Goal: Book appointment/travel/reservation

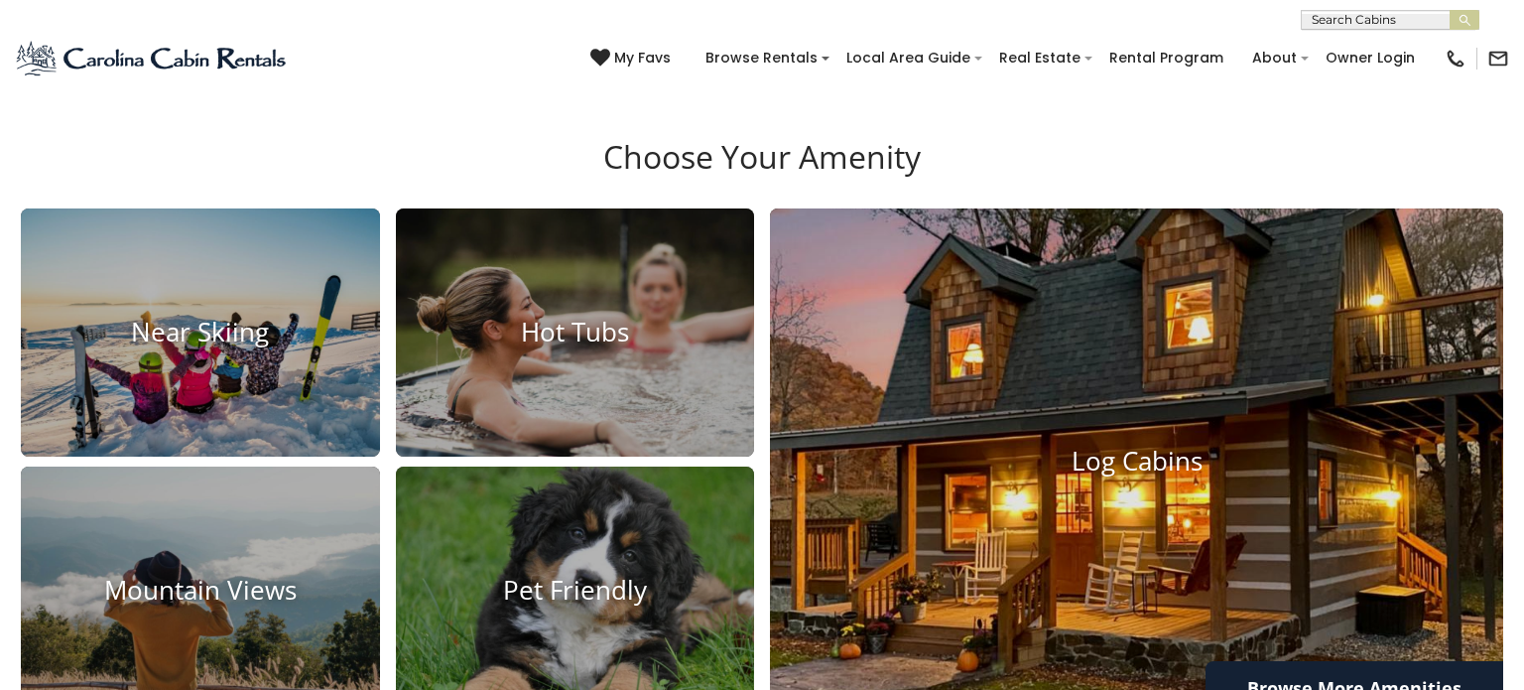
scroll to position [1322, 0]
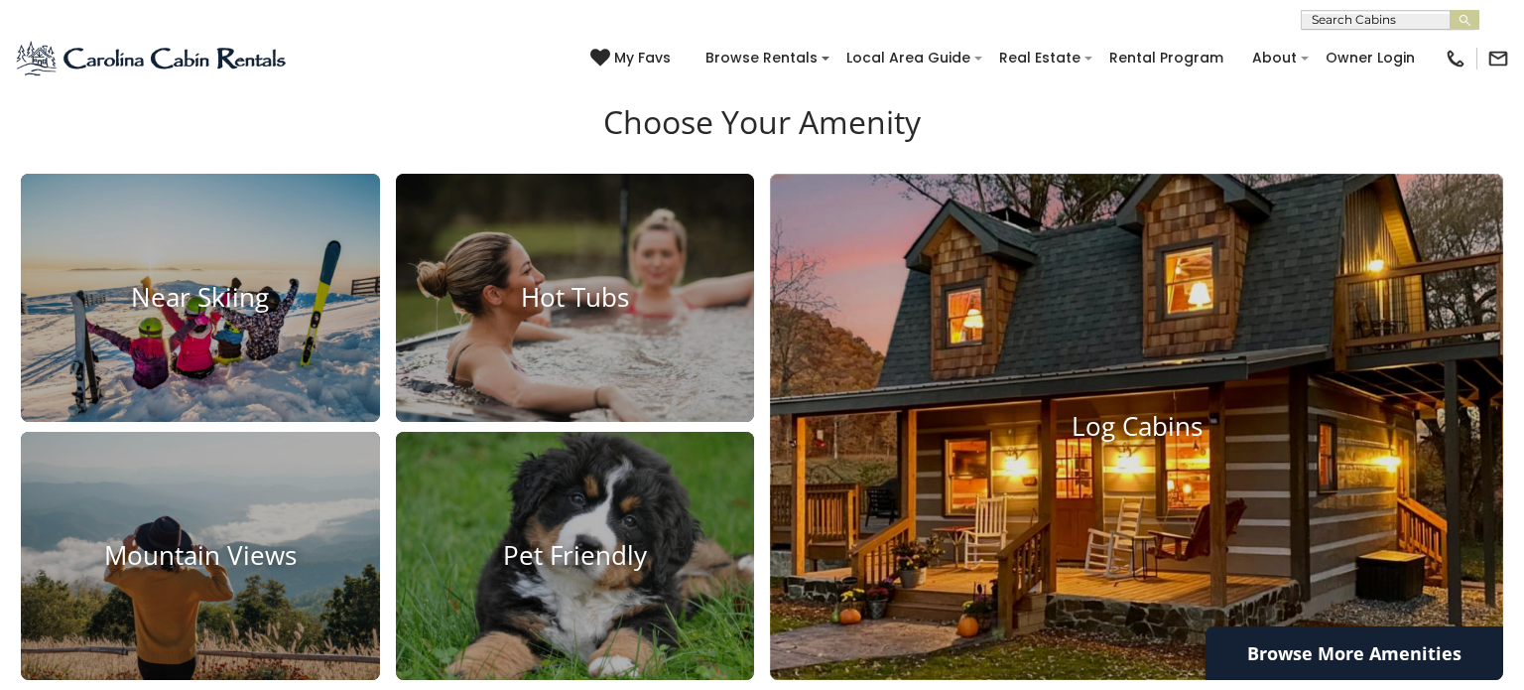
click at [1101, 426] on h4 "Log Cabins" at bounding box center [1136, 426] width 733 height 31
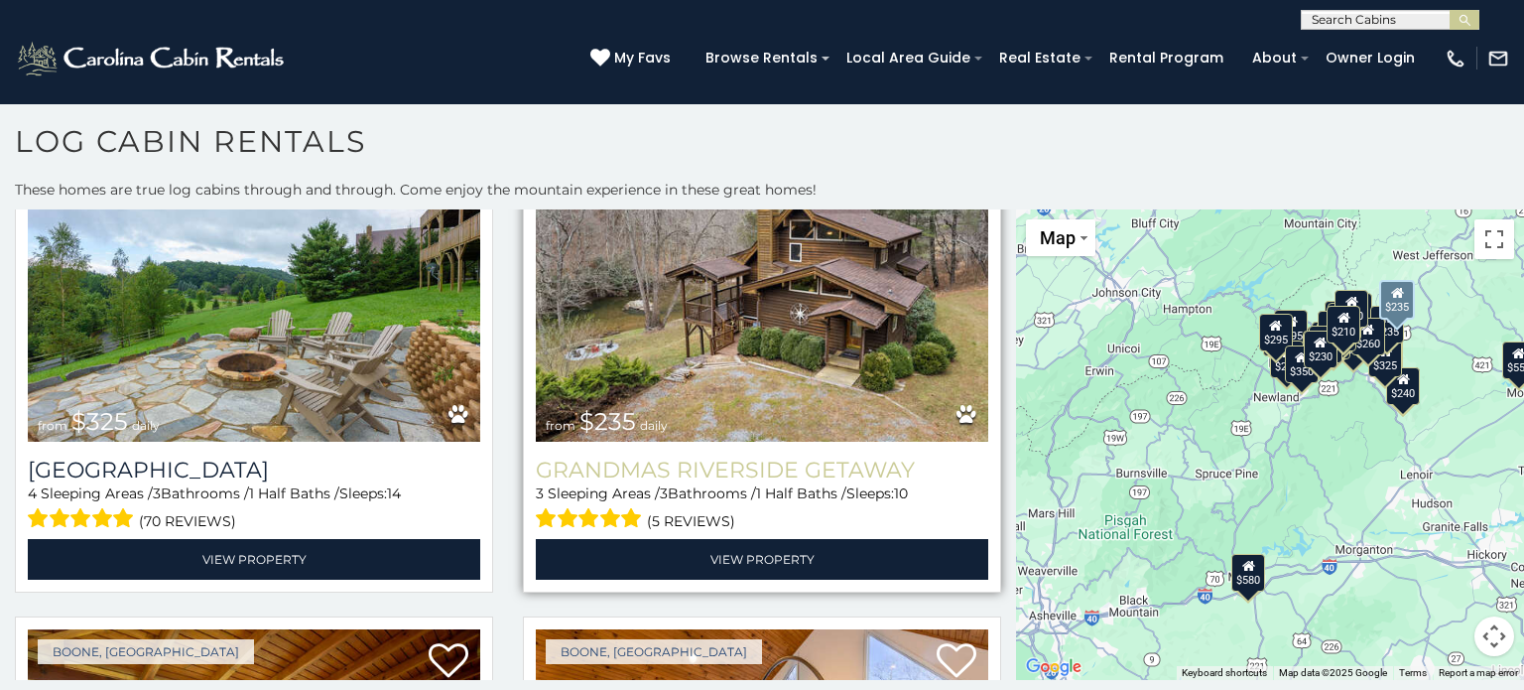
scroll to position [6515, 0]
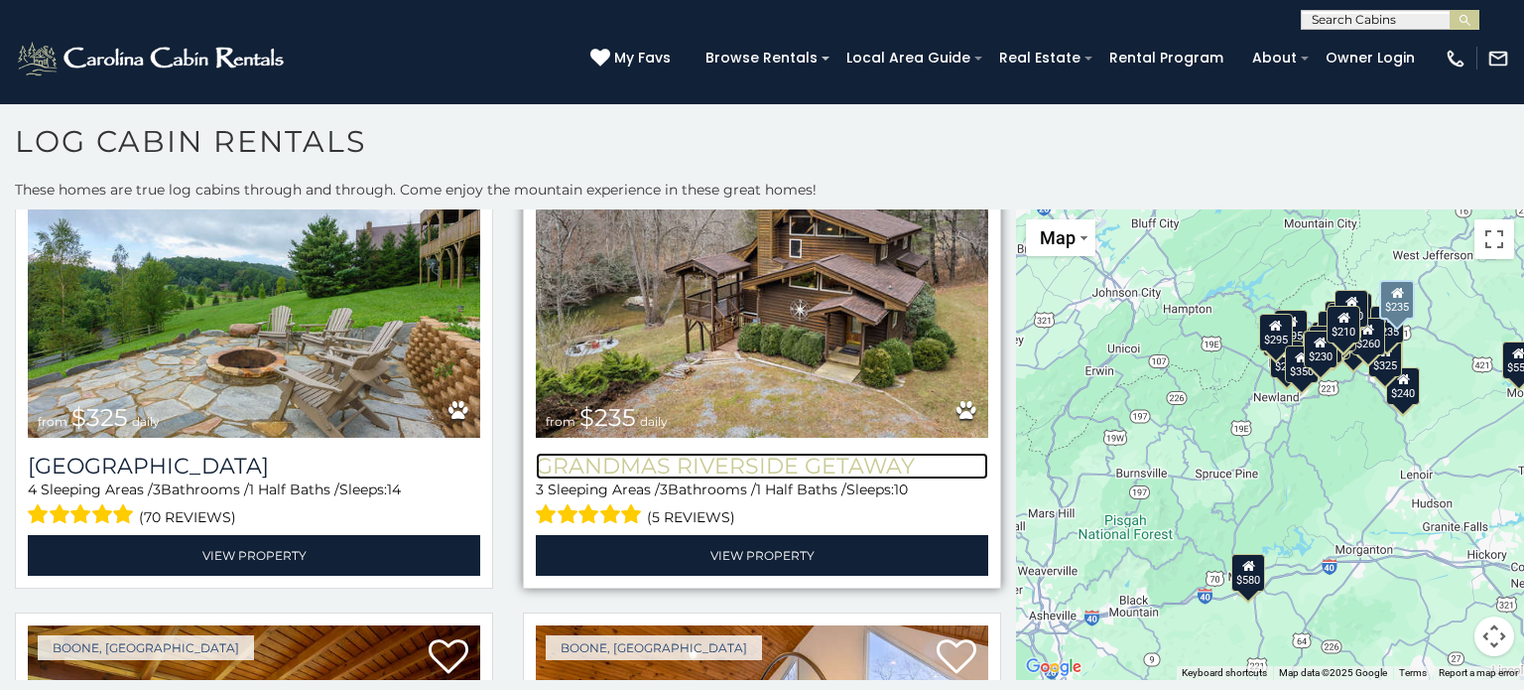
click at [686, 460] on h3 "Grandmas Riverside Getaway" at bounding box center [762, 466] width 453 height 27
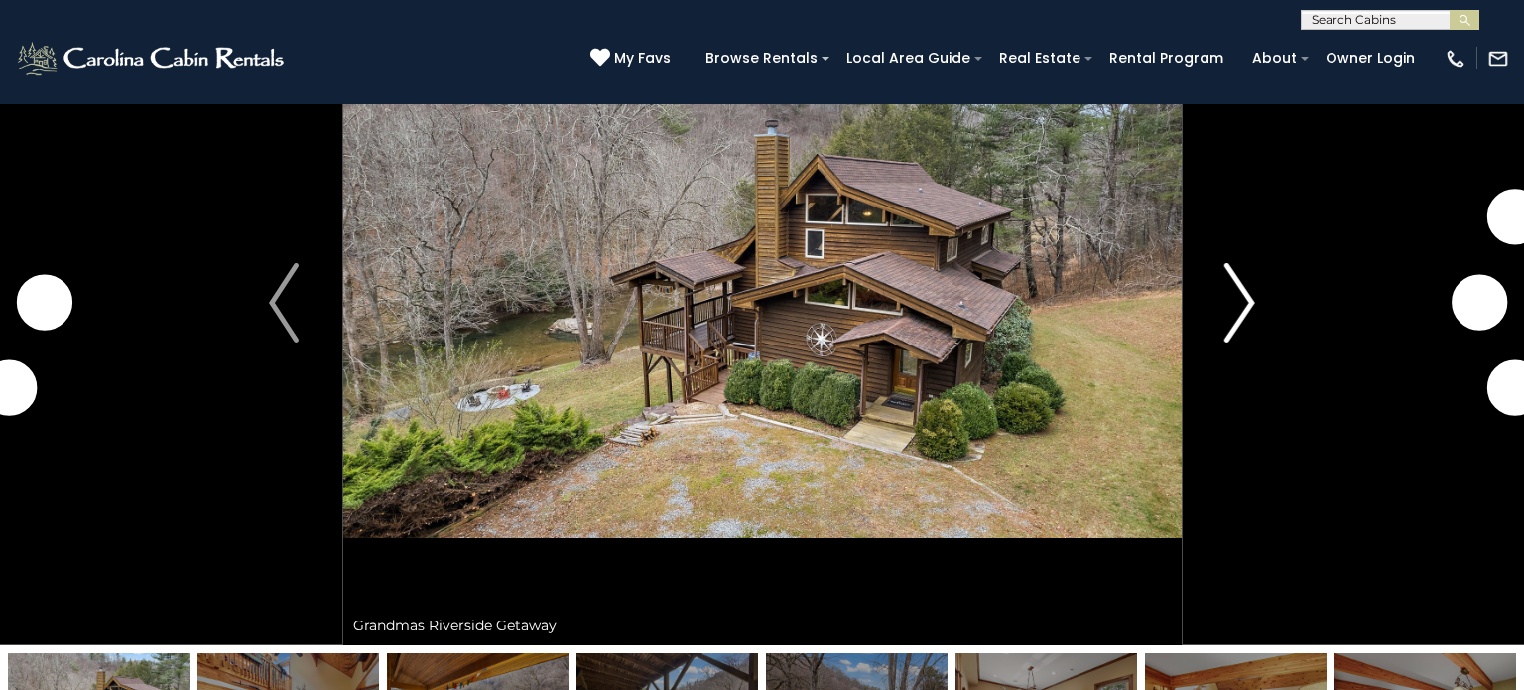
scroll to position [121, 0]
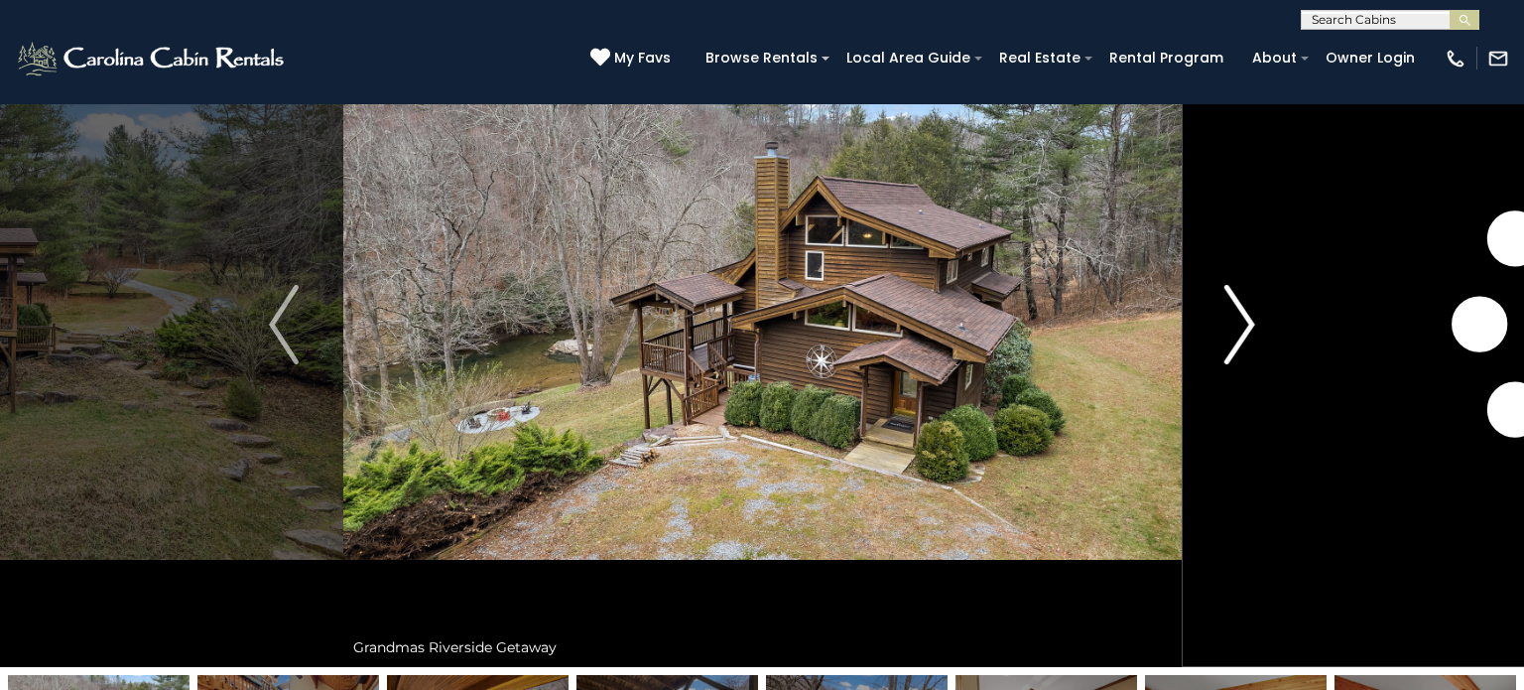
click at [1226, 315] on img "Next" at bounding box center [1241, 324] width 30 height 79
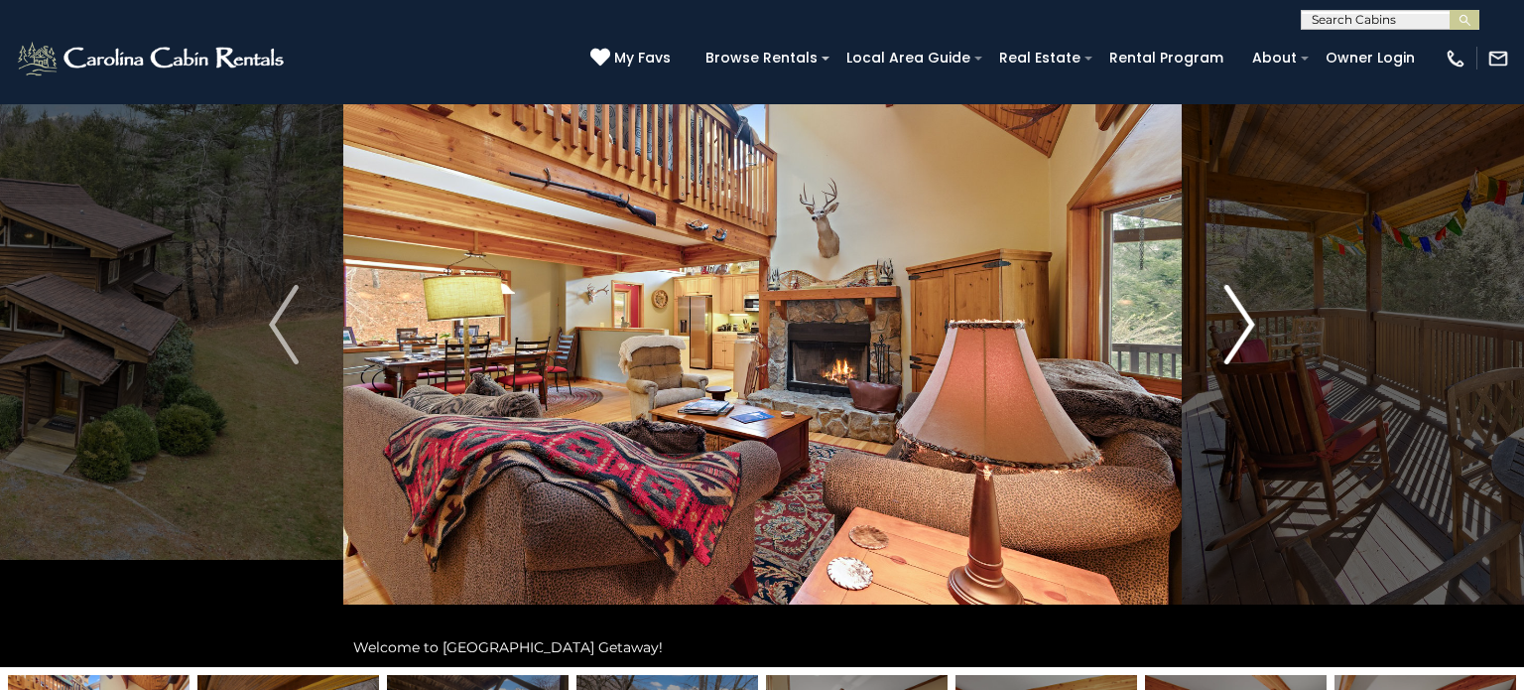
click at [1233, 310] on img "Next" at bounding box center [1241, 324] width 30 height 79
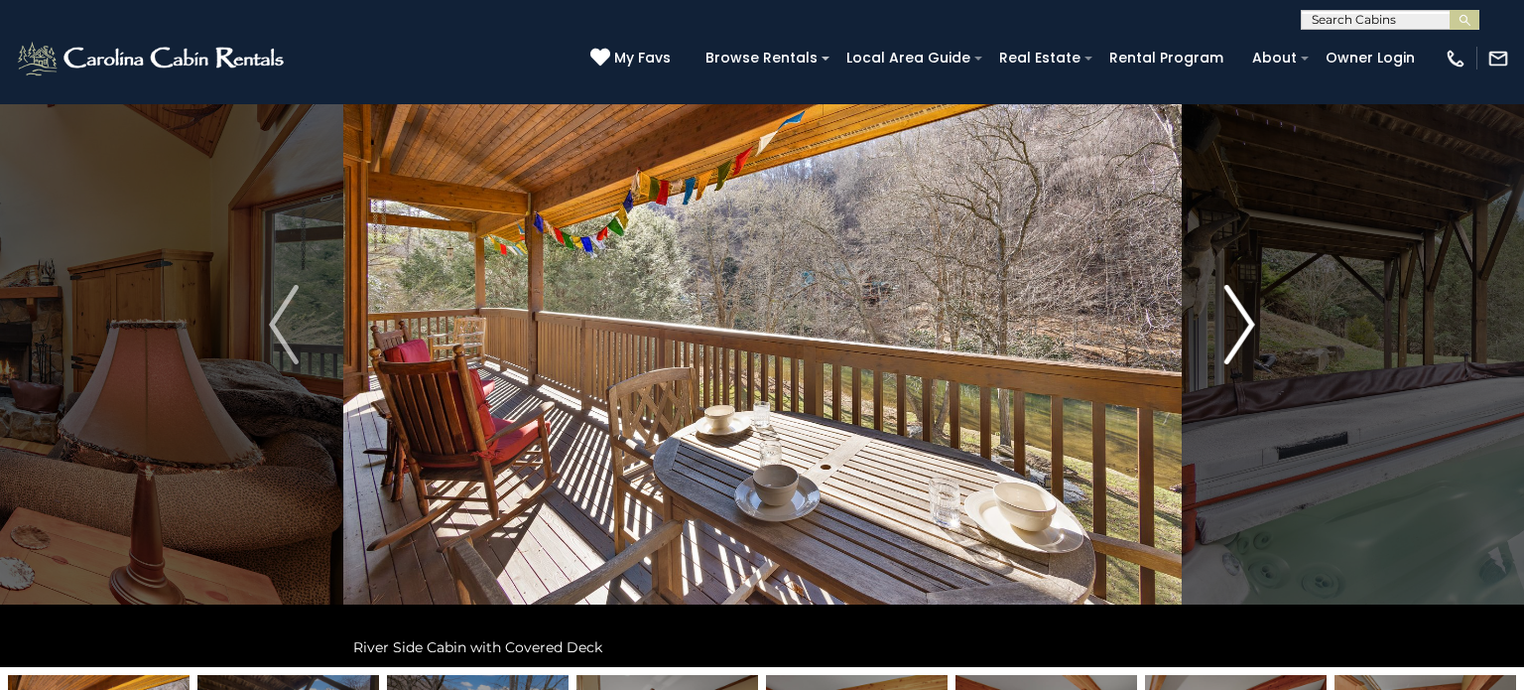
click at [1235, 311] on img "Next" at bounding box center [1241, 324] width 30 height 79
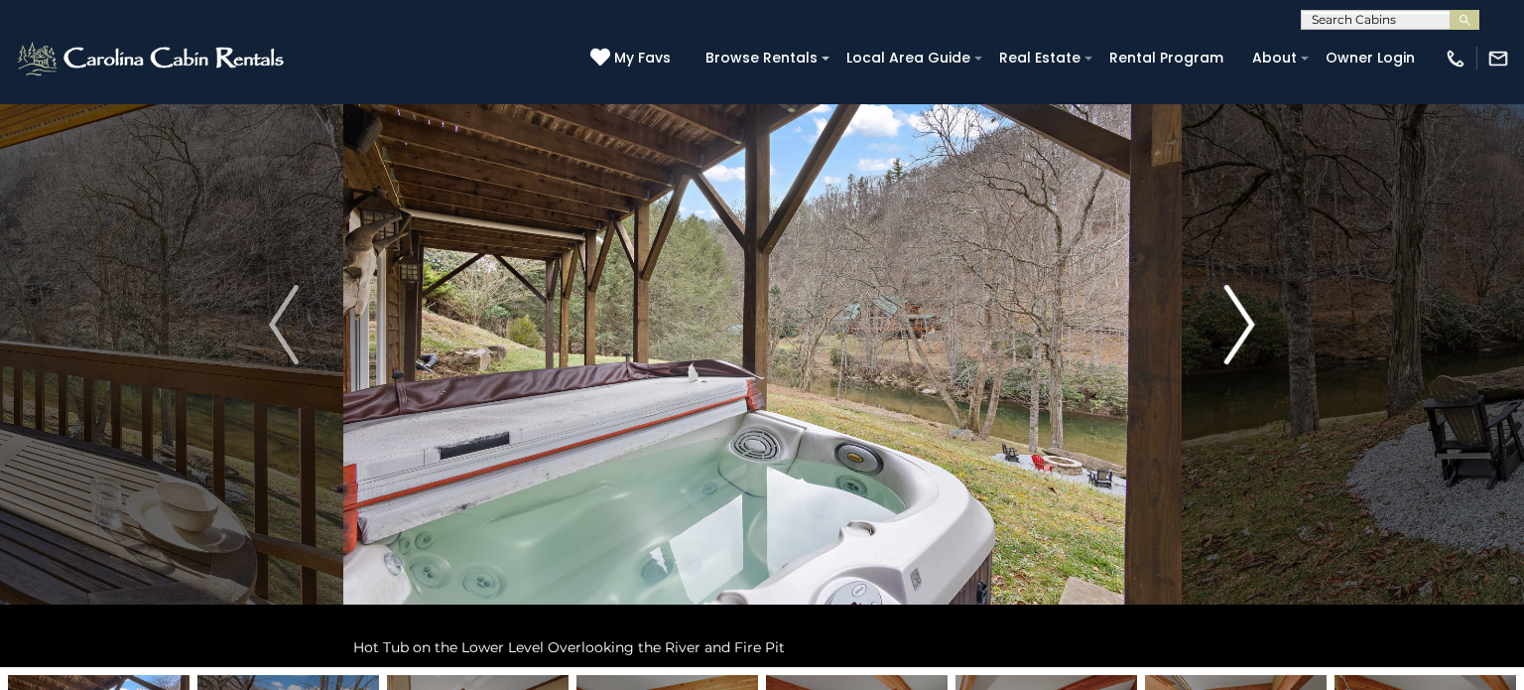
click at [1233, 312] on img "Next" at bounding box center [1241, 324] width 30 height 79
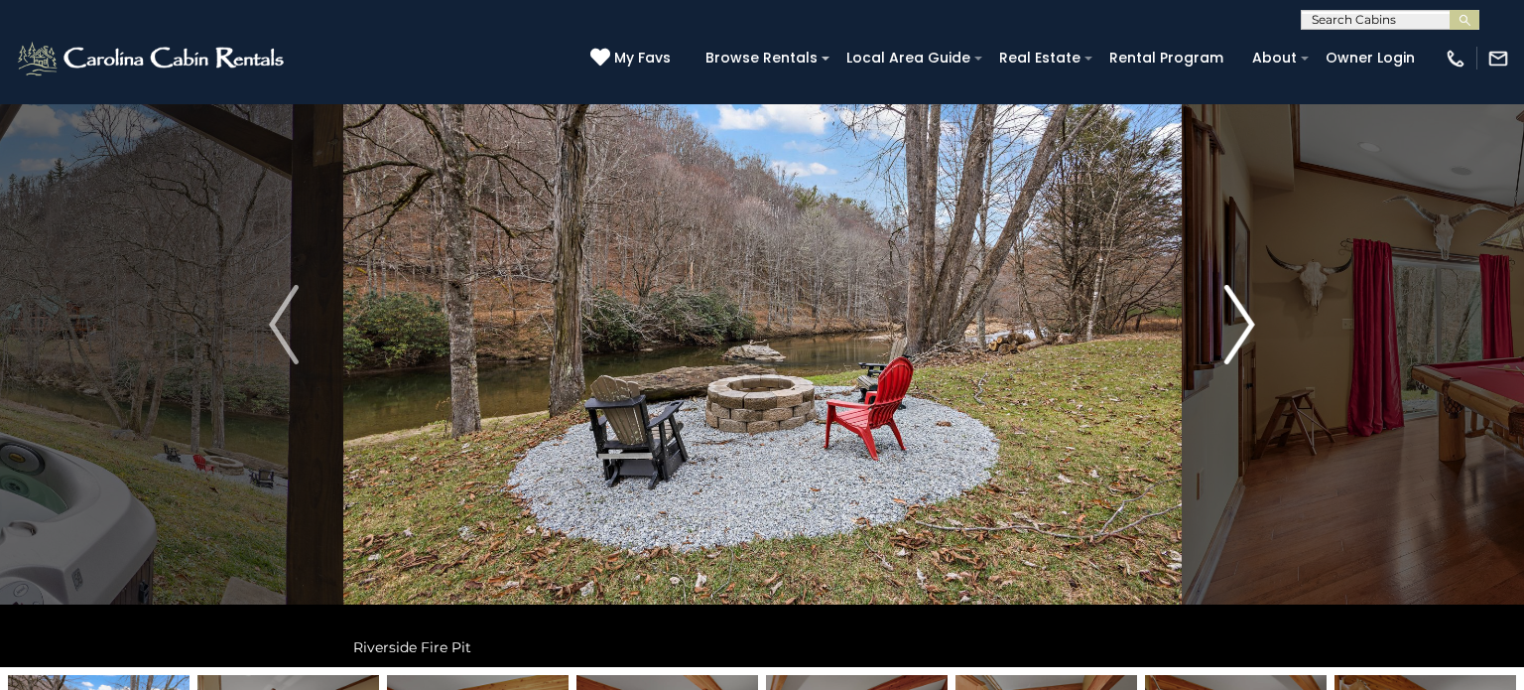
click at [1231, 312] on img "Next" at bounding box center [1241, 324] width 30 height 79
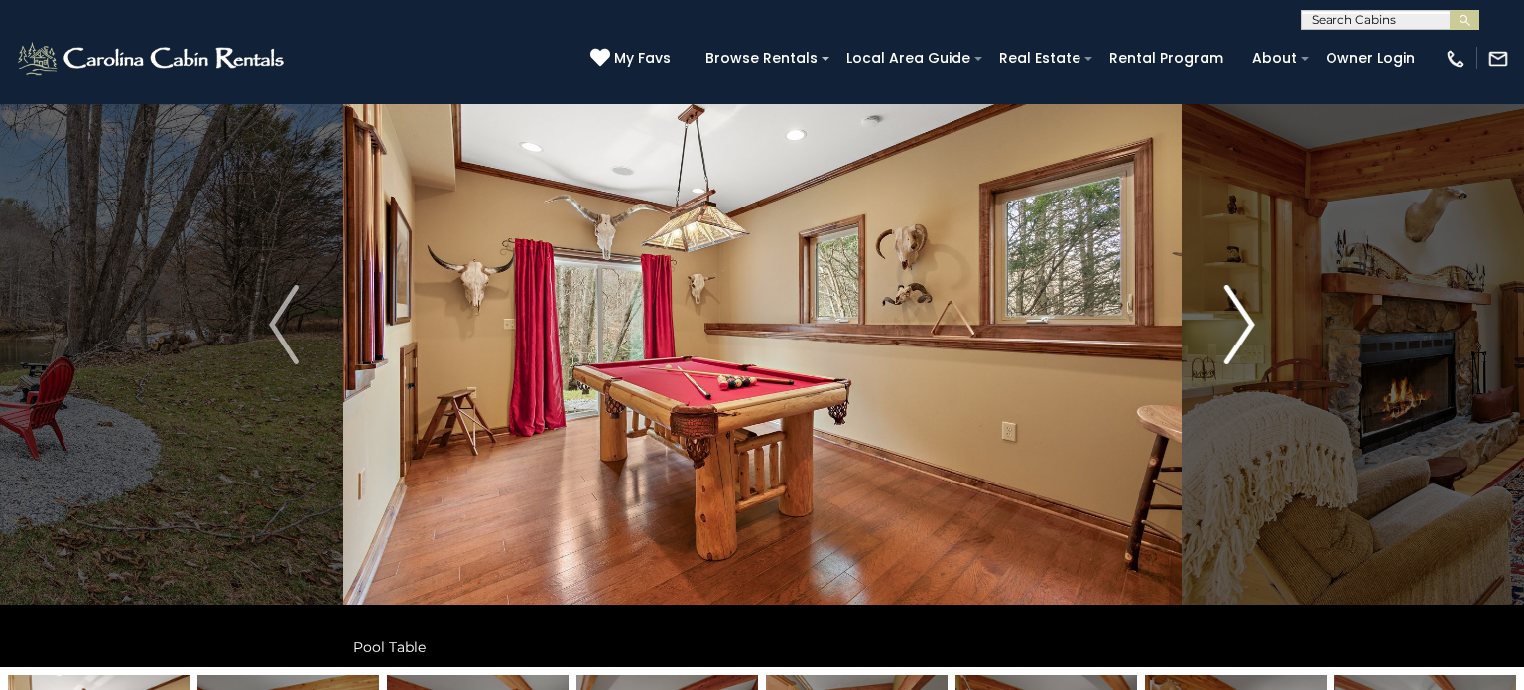
click at [1233, 312] on img "Next" at bounding box center [1241, 324] width 30 height 79
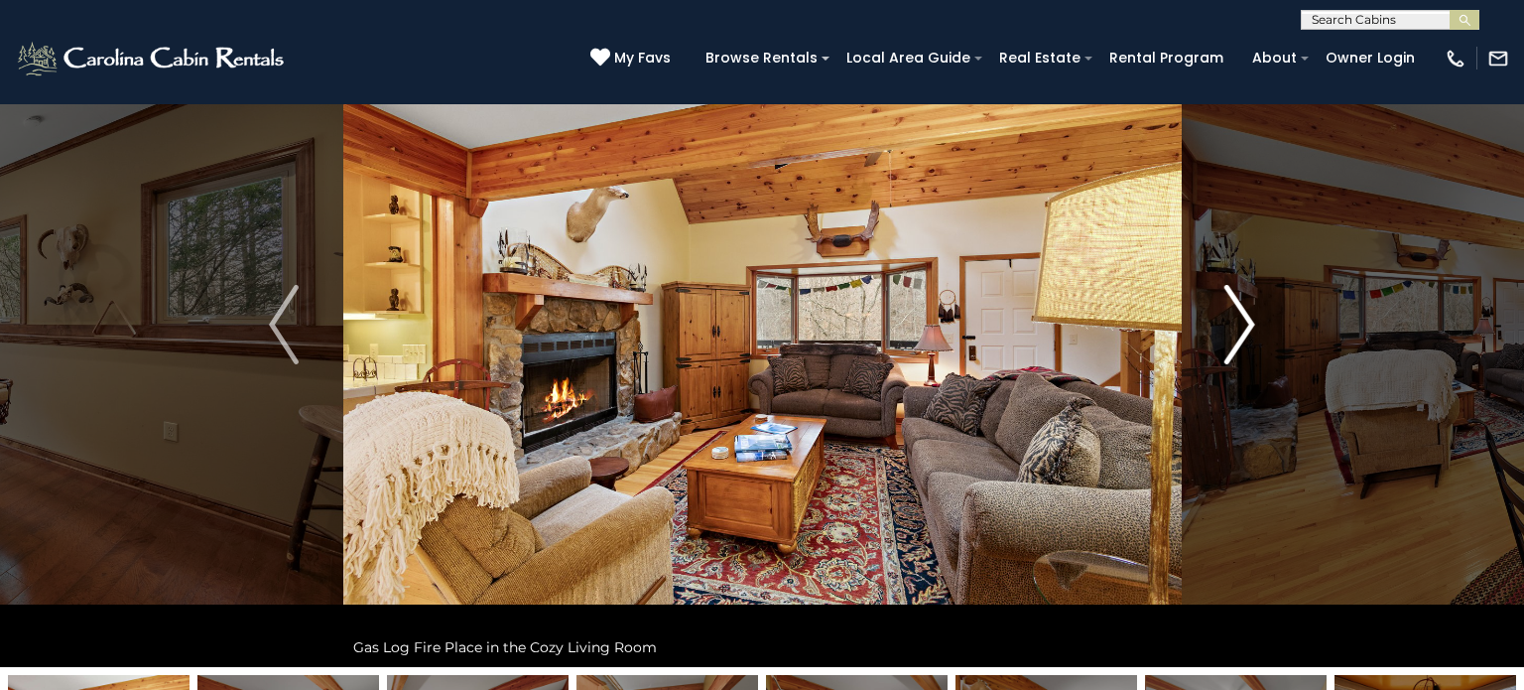
click at [1233, 312] on img "Next" at bounding box center [1241, 324] width 30 height 79
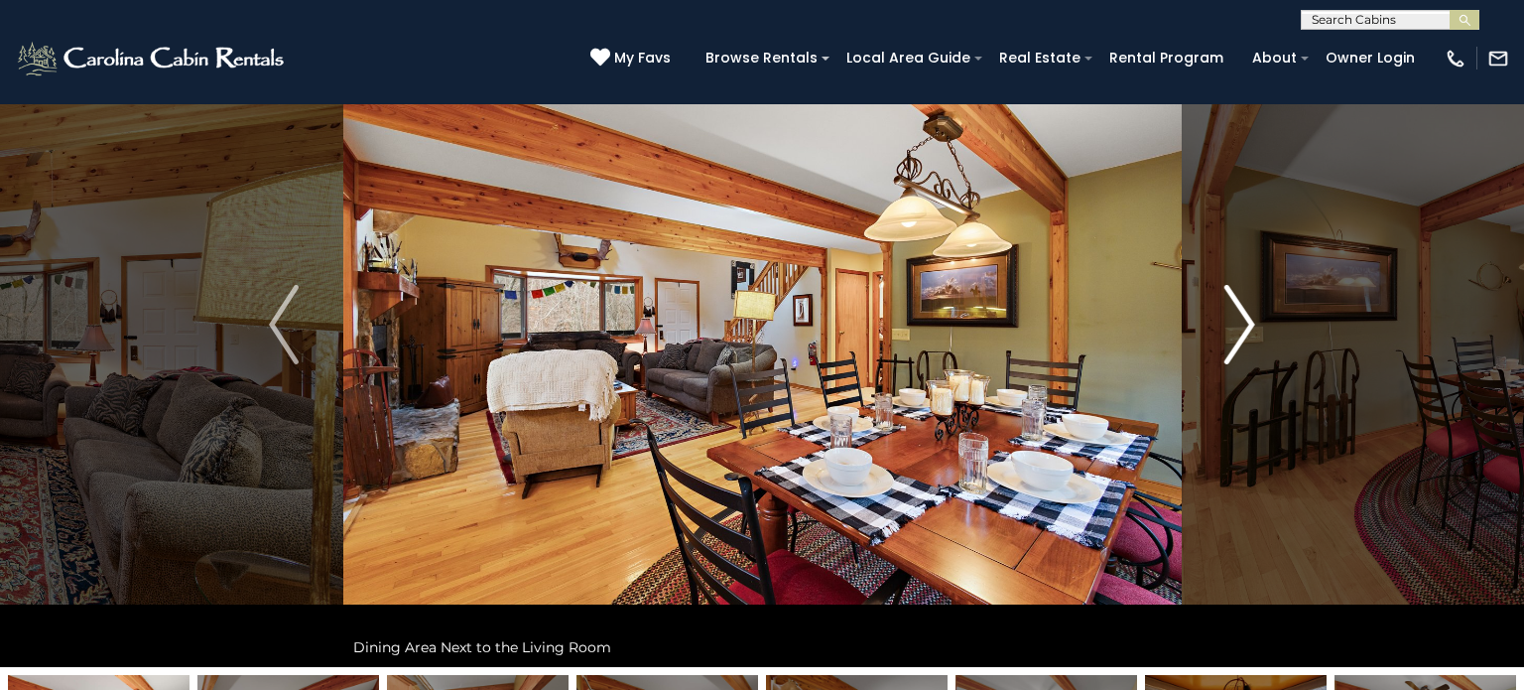
click at [1231, 321] on img "Next" at bounding box center [1241, 324] width 30 height 79
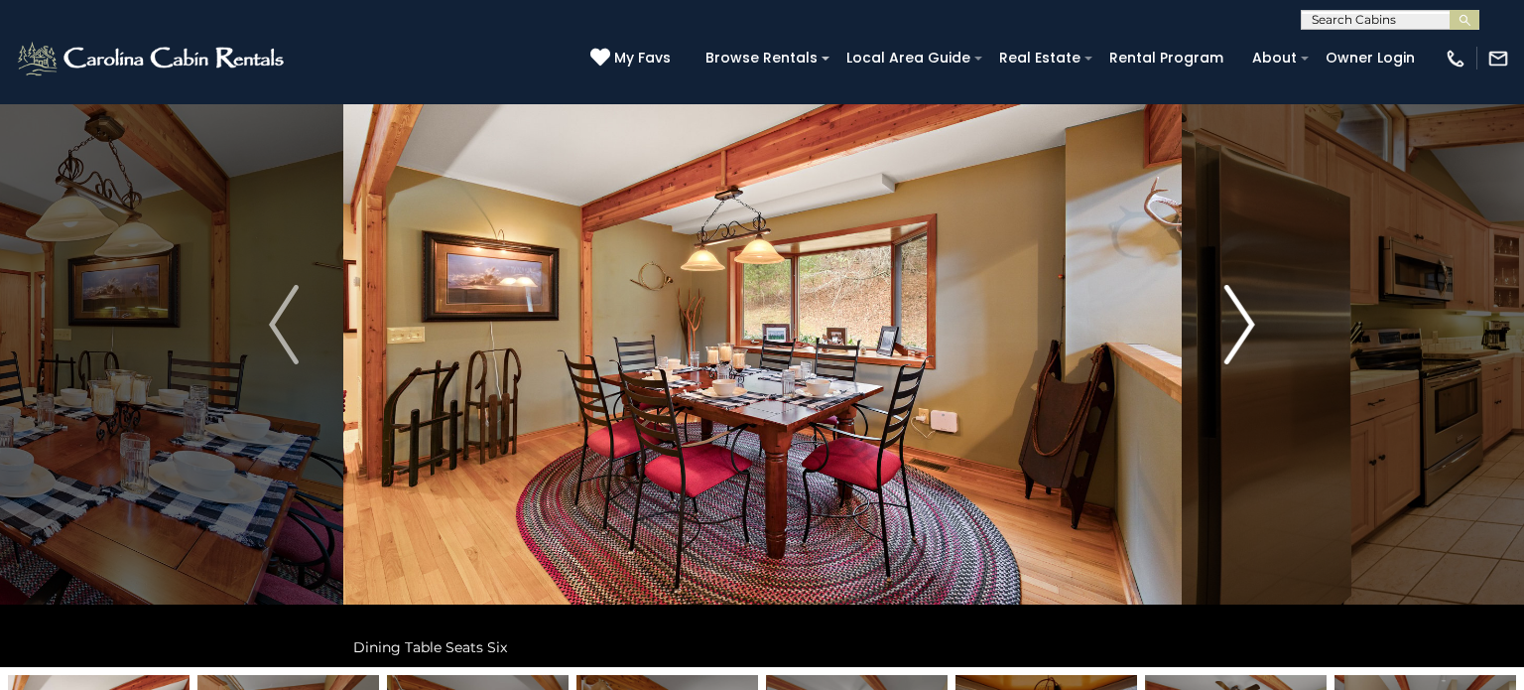
click at [1231, 321] on img "Next" at bounding box center [1241, 324] width 30 height 79
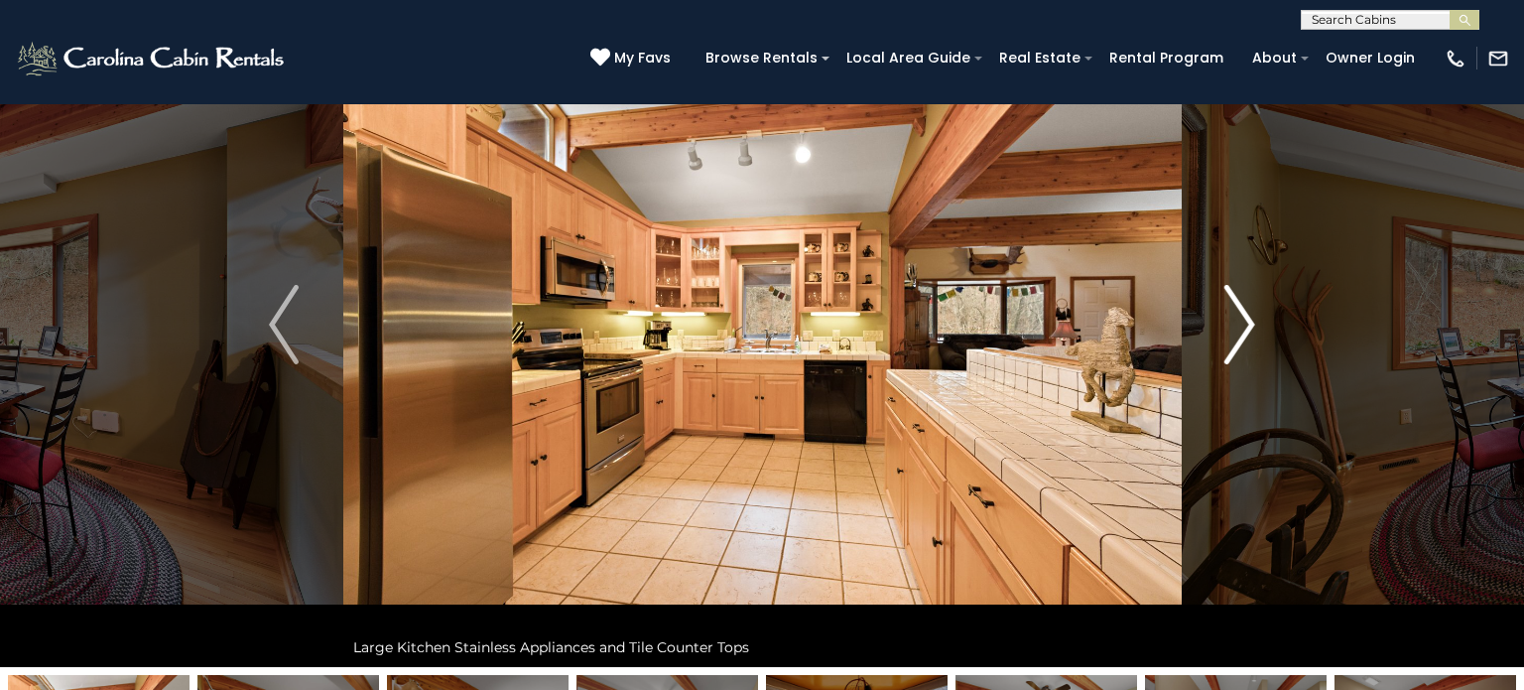
click at [1231, 321] on img "Next" at bounding box center [1241, 324] width 30 height 79
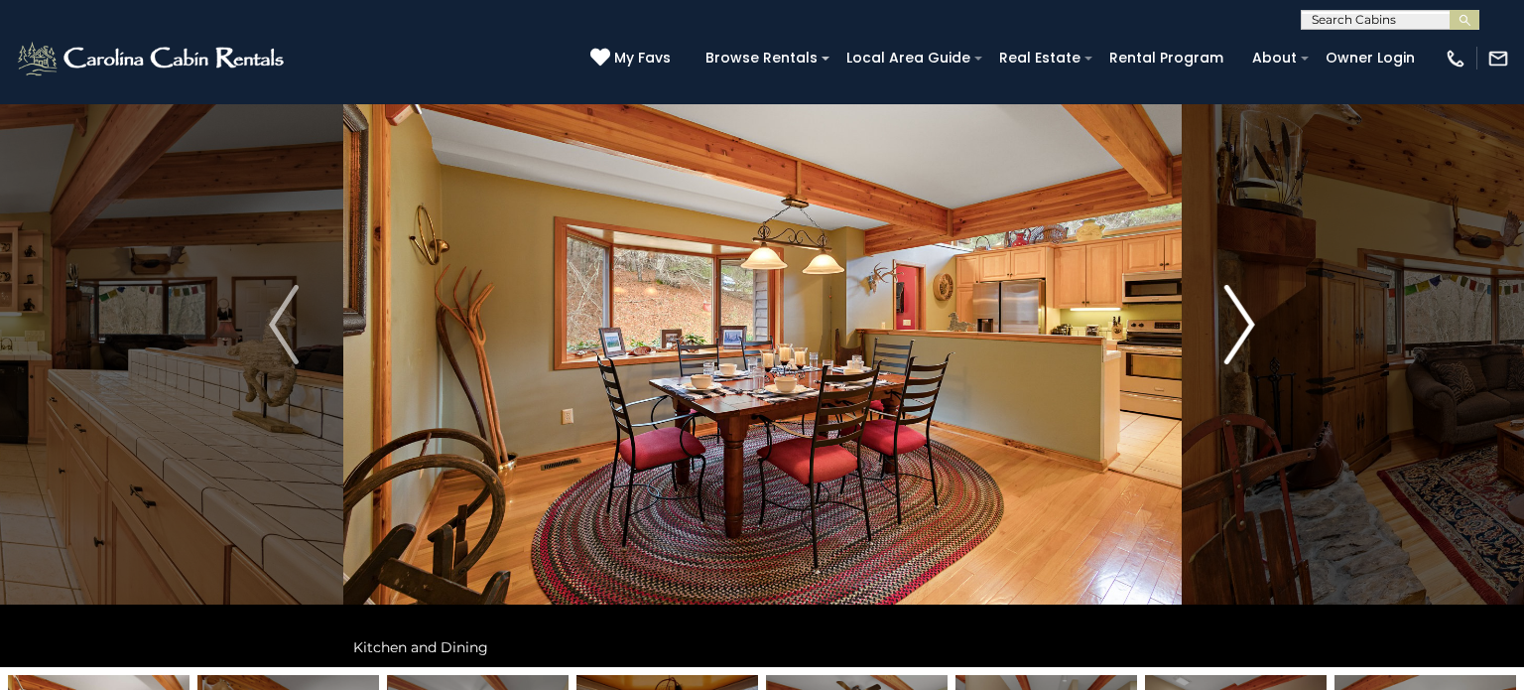
click at [1231, 321] on img "Next" at bounding box center [1241, 324] width 30 height 79
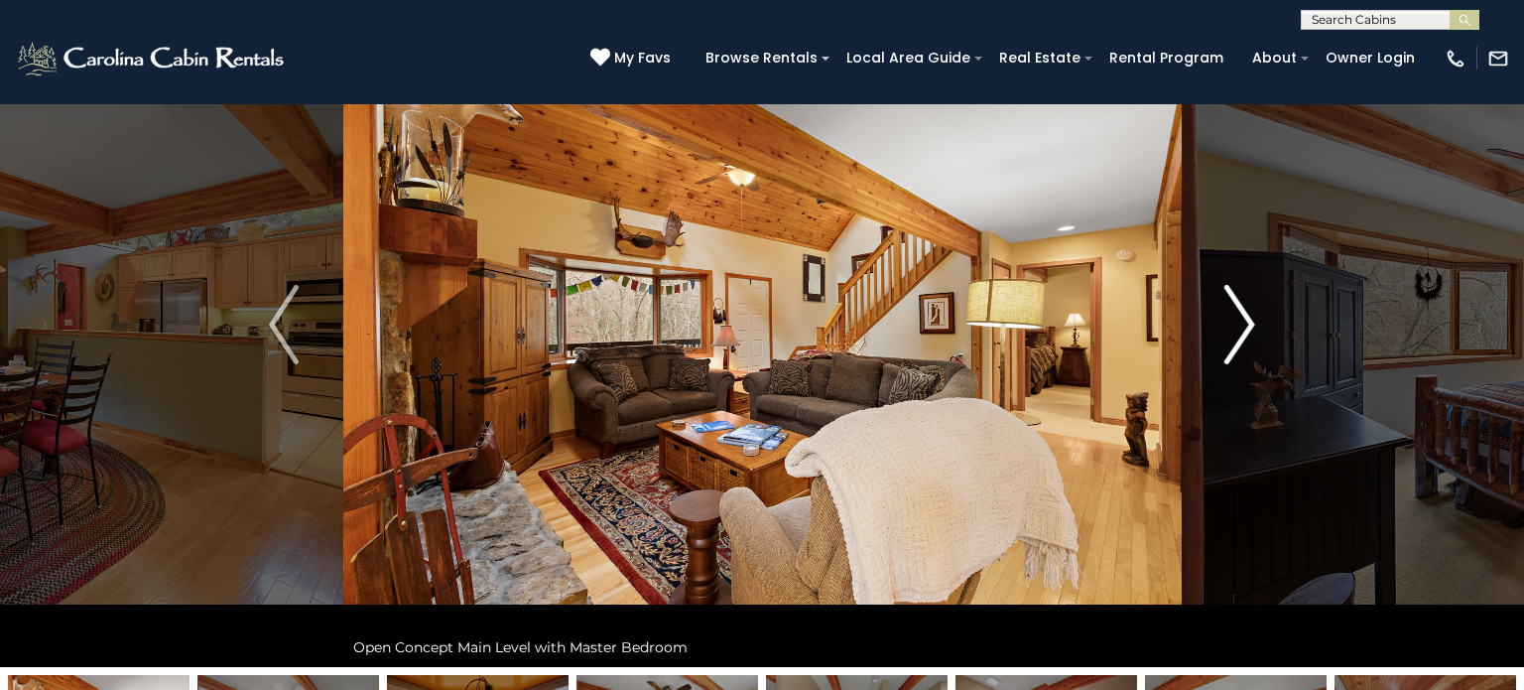
click at [1231, 322] on img "Next" at bounding box center [1241, 324] width 30 height 79
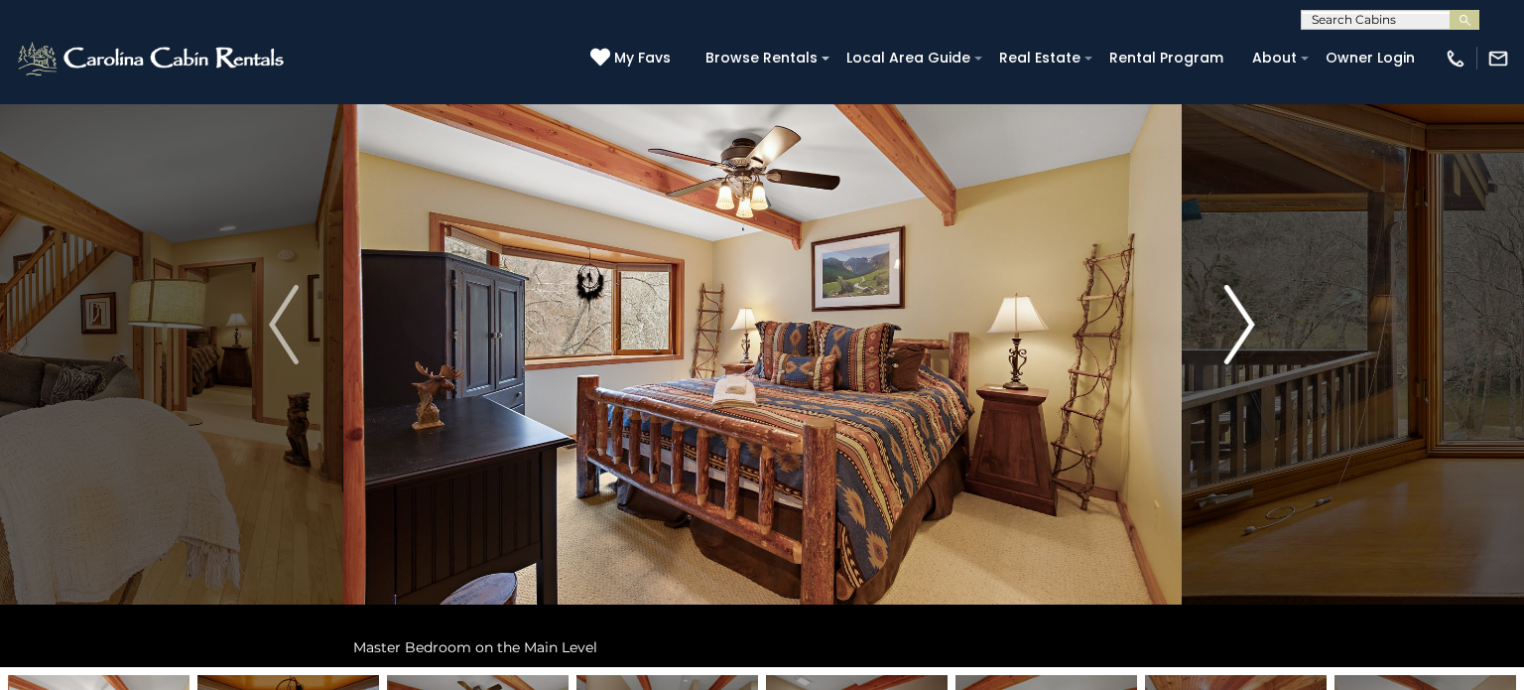
click at [1233, 323] on img "Next" at bounding box center [1241, 324] width 30 height 79
